Goal: Information Seeking & Learning: Learn about a topic

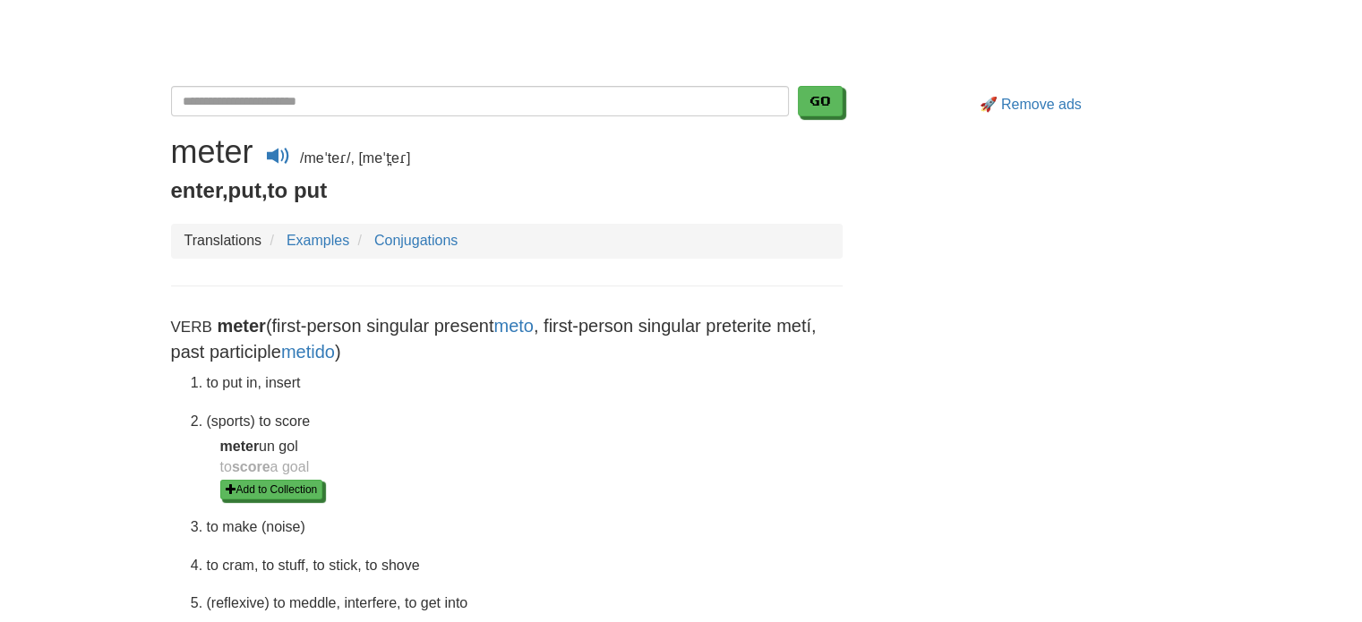
scroll to position [90, 0]
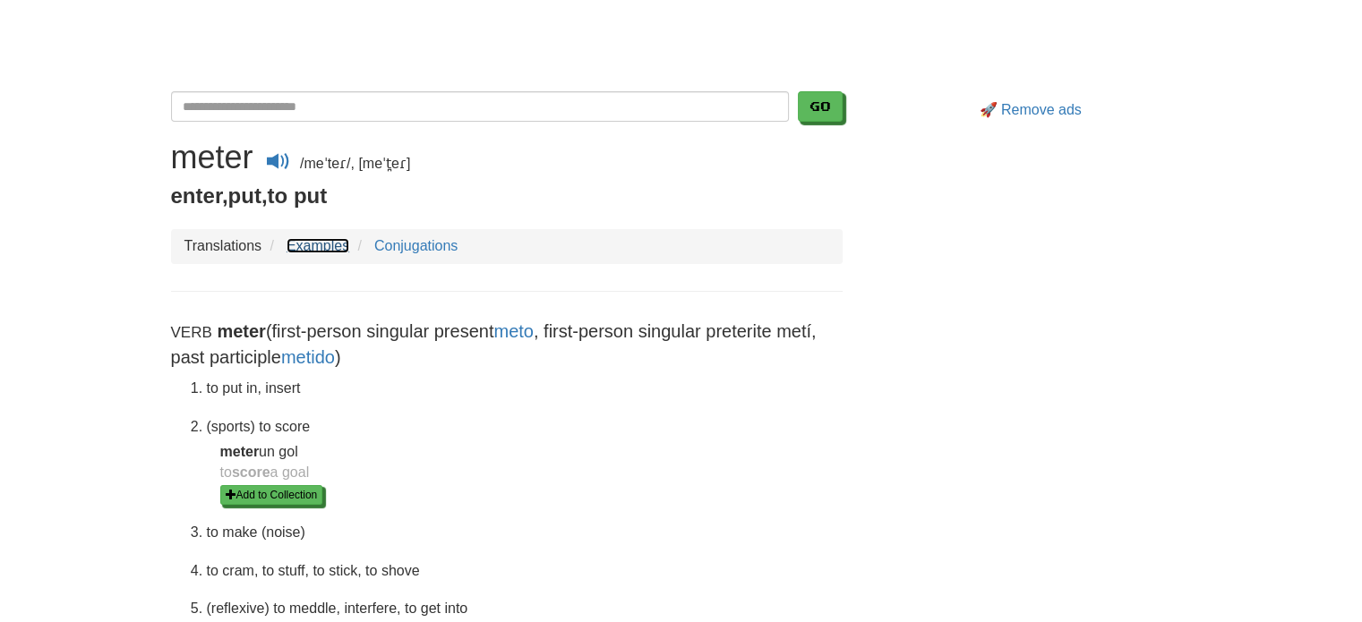
click at [297, 238] on link "Examples" at bounding box center [318, 245] width 63 height 15
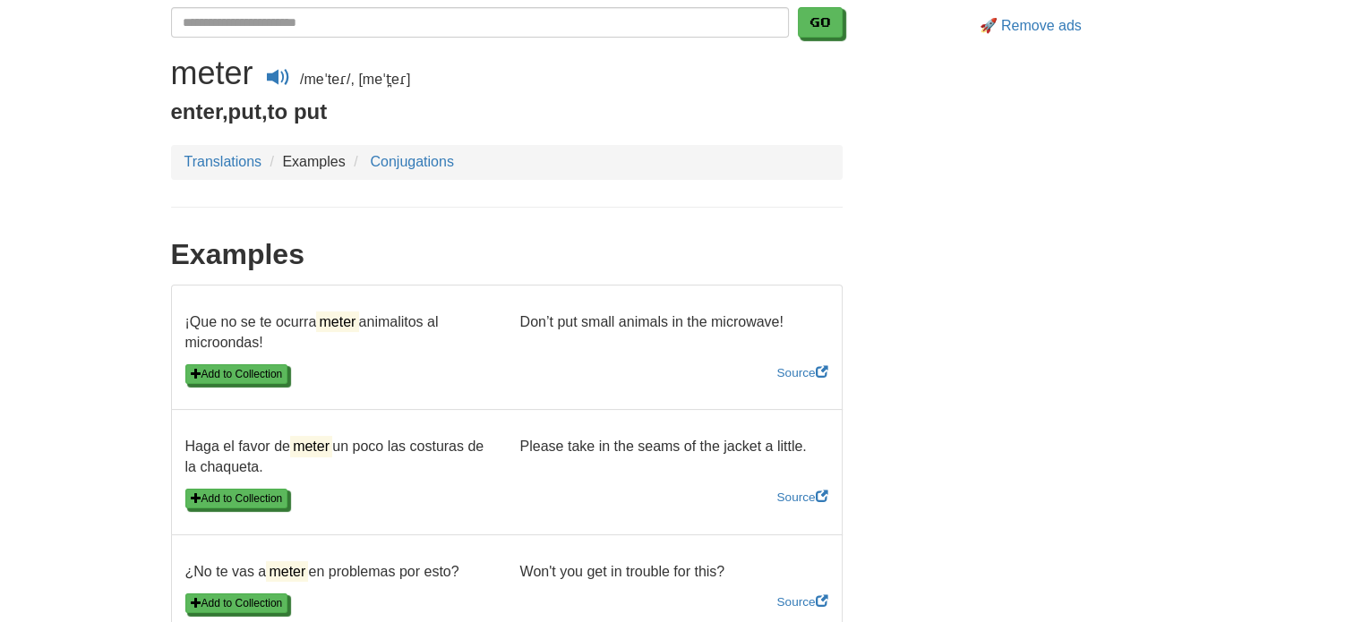
scroll to position [179, 0]
